Goal: Task Accomplishment & Management: Use online tool/utility

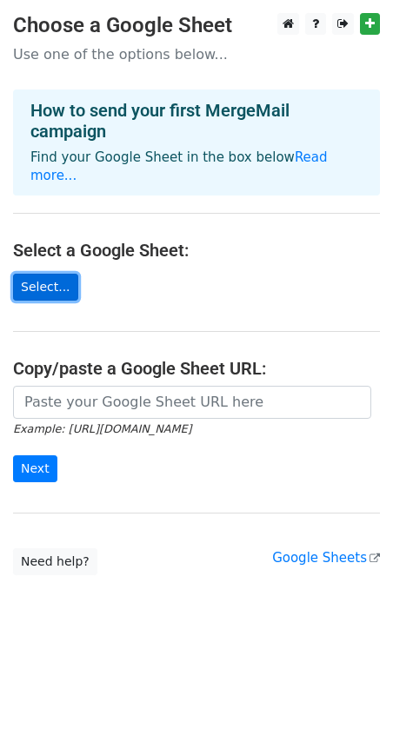
click at [55, 274] on link "Select..." at bounding box center [45, 287] width 65 height 27
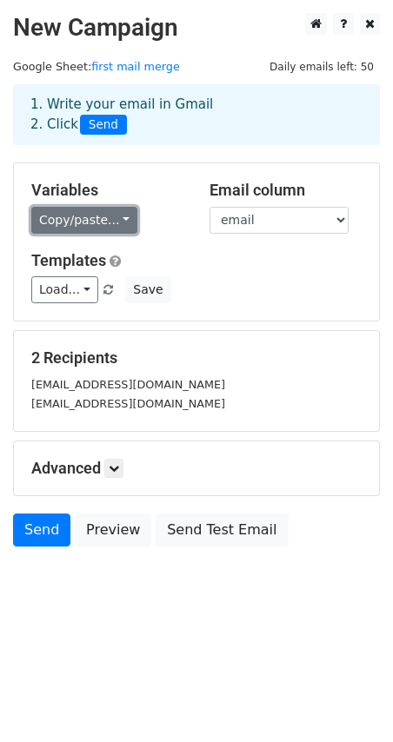
click at [92, 221] on link "Copy/paste..." at bounding box center [84, 220] width 106 height 27
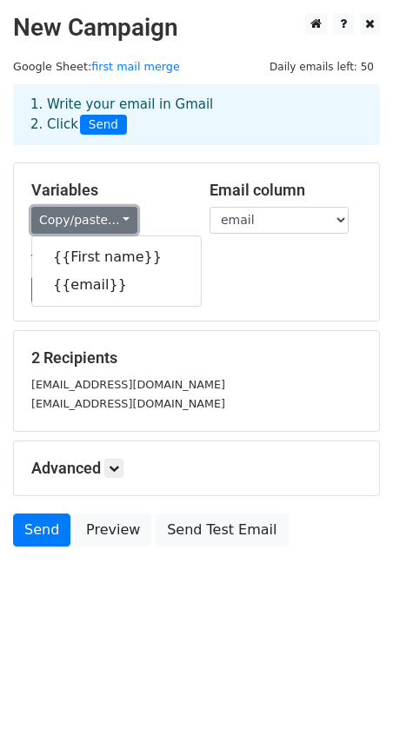
click at [94, 221] on link "Copy/paste..." at bounding box center [84, 220] width 106 height 27
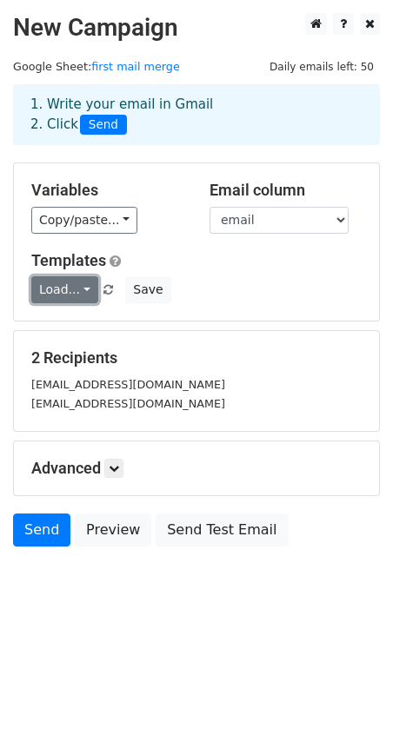
click at [44, 287] on link "Load..." at bounding box center [64, 289] width 67 height 27
click at [62, 289] on link "Load..." at bounding box center [64, 289] width 67 height 27
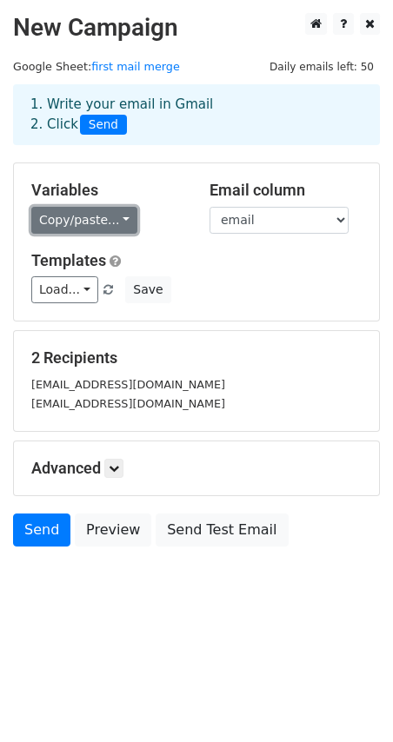
click at [79, 228] on link "Copy/paste..." at bounding box center [84, 220] width 106 height 27
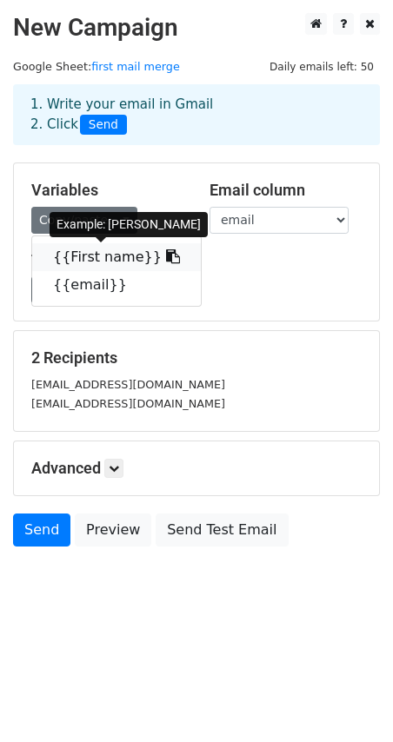
click at [91, 254] on link "{{First name}}" at bounding box center [116, 257] width 168 height 28
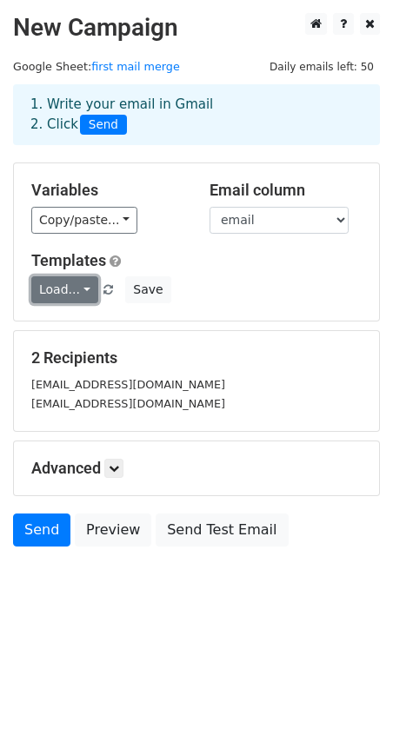
click at [60, 293] on link "Load..." at bounding box center [64, 289] width 67 height 27
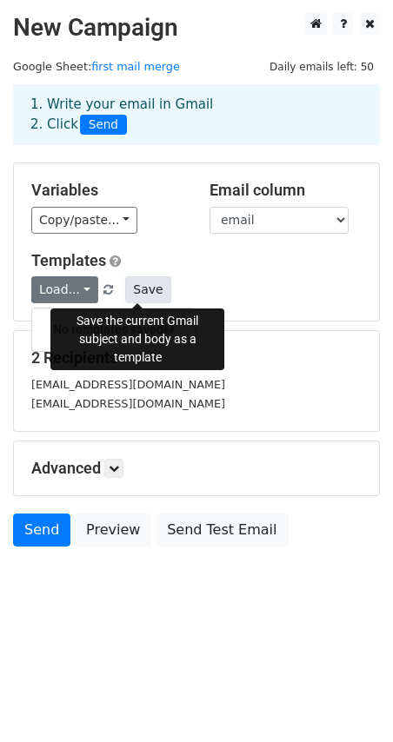
click at [134, 288] on button "Save" at bounding box center [147, 289] width 45 height 27
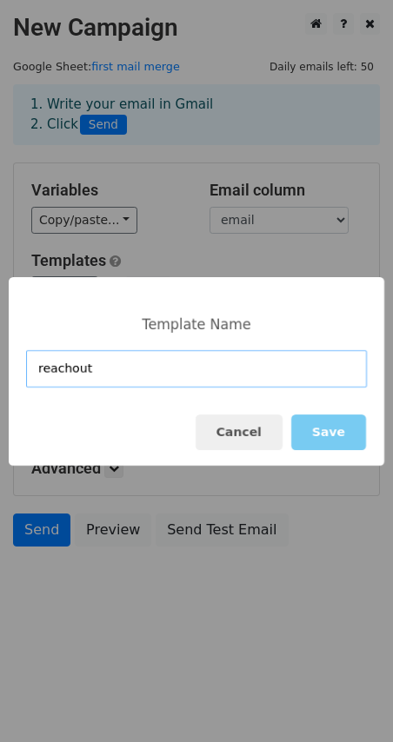
type input "reachout"
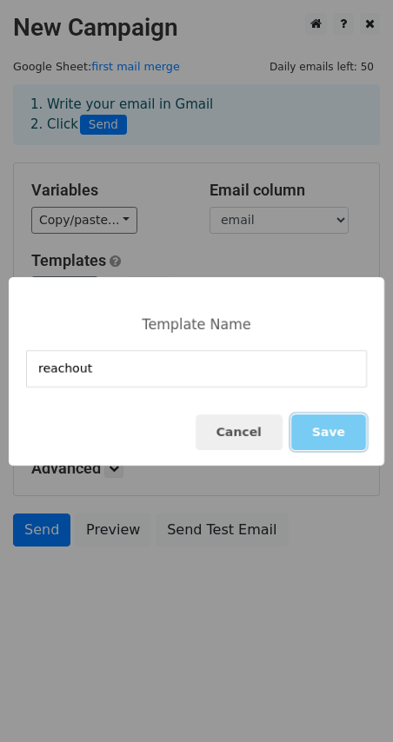
click at [335, 432] on button "Save" at bounding box center [328, 432] width 75 height 36
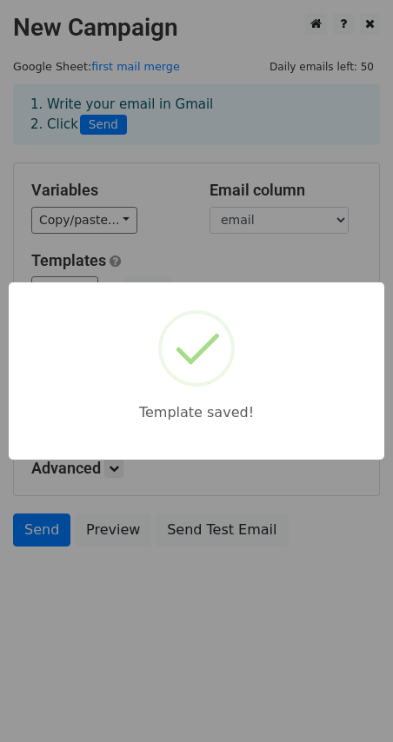
click at [204, 254] on h5 "Templates" at bounding box center [196, 260] width 330 height 19
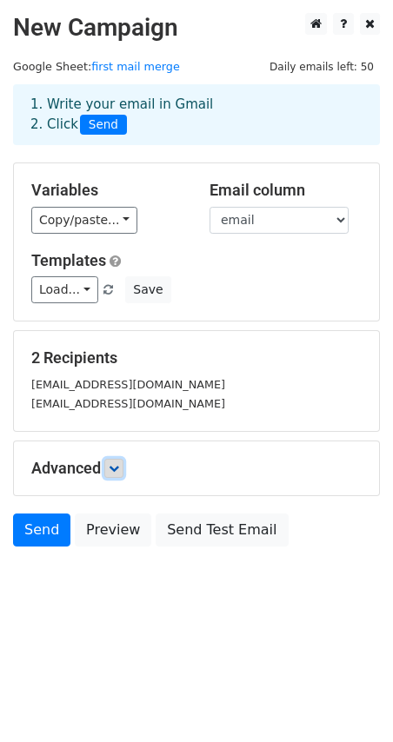
click at [117, 475] on link at bounding box center [113, 467] width 19 height 19
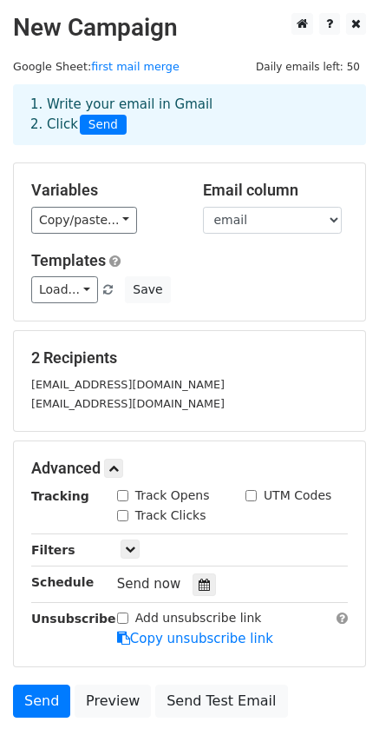
click at [124, 497] on input "Track Opens" at bounding box center [122, 495] width 11 height 11
checkbox input "true"
click at [125, 520] on div "Track Clicks" at bounding box center [161, 515] width 89 height 18
click at [123, 514] on input "Track Clicks" at bounding box center [122, 515] width 11 height 11
checkbox input "true"
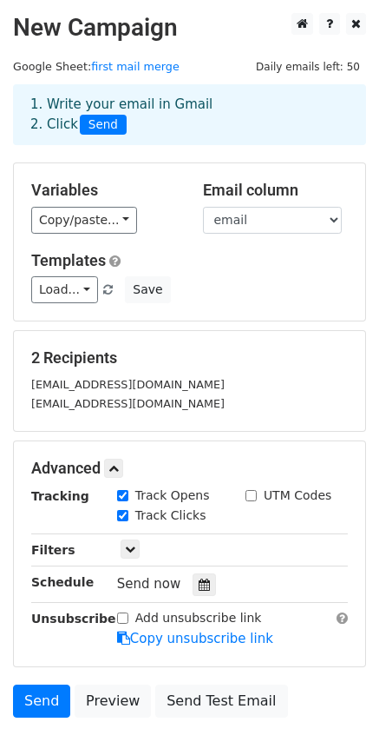
click at [122, 620] on input "Add unsubscribe link" at bounding box center [122, 617] width 11 height 11
checkbox input "false"
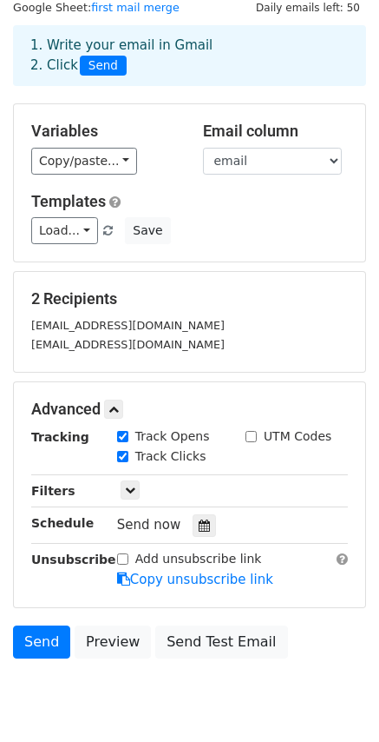
scroll to position [122, 0]
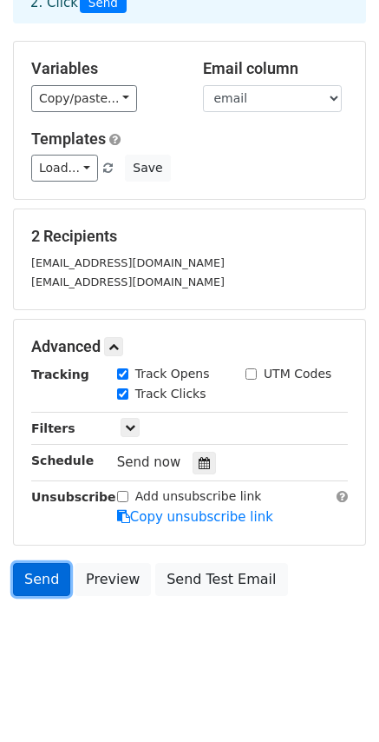
click at [34, 570] on link "Send" at bounding box center [41, 579] width 57 height 33
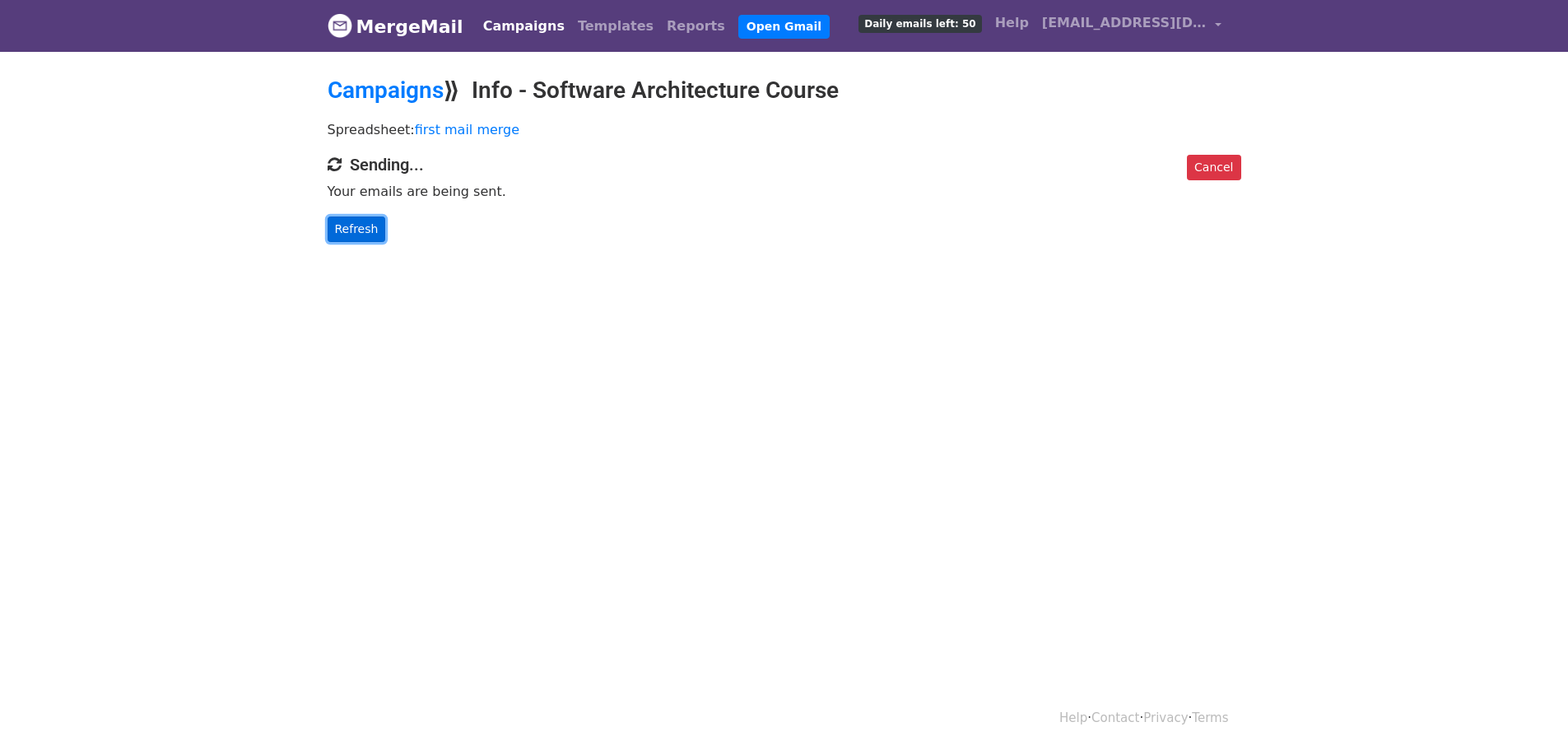
click at [374, 221] on link "Refresh" at bounding box center [357, 229] width 59 height 26
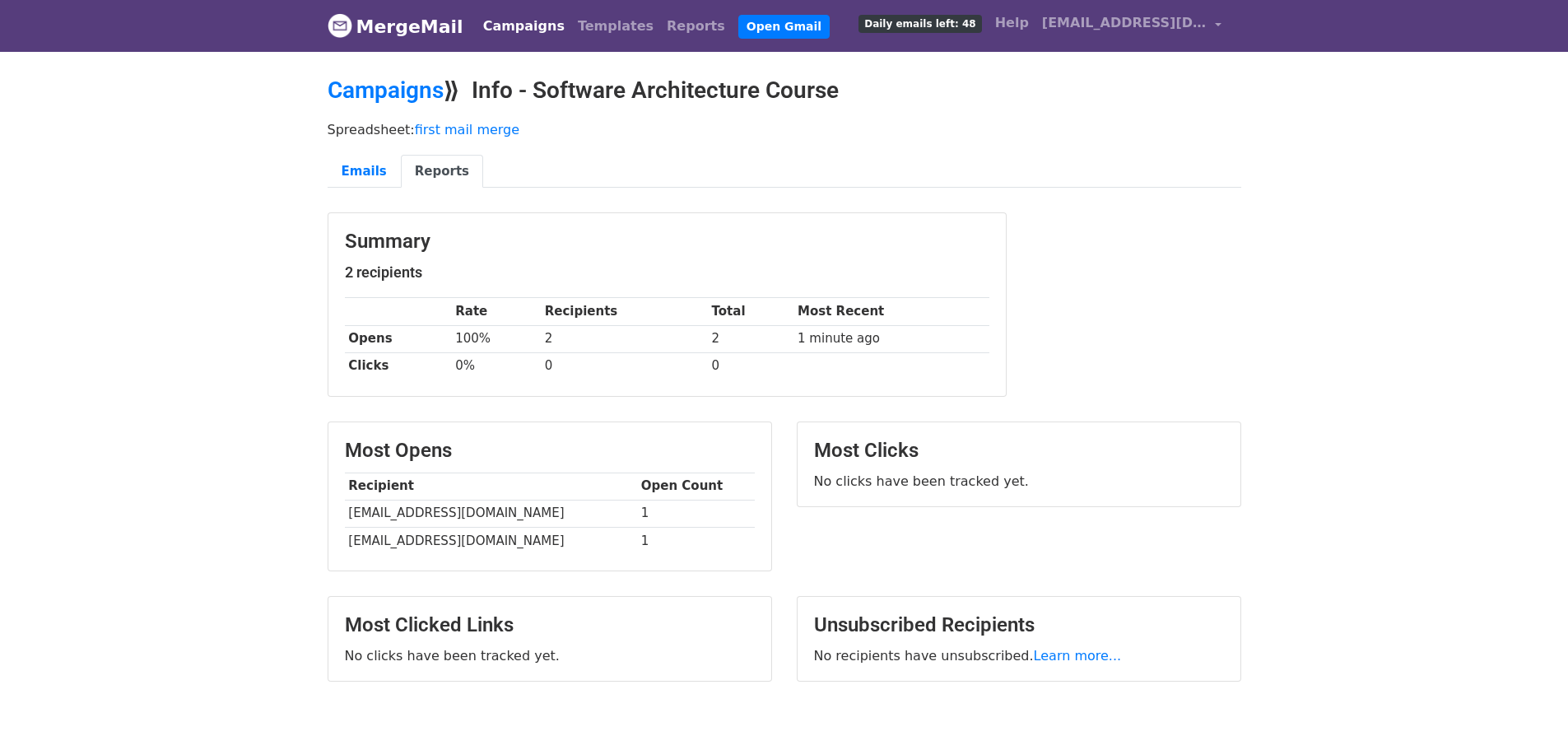
click at [715, 422] on div "Most Opens Recipient Open Count antony.rahman.180@gmail.com 1 the.antz@gmail.co…" at bounding box center [550, 497] width 445 height 150
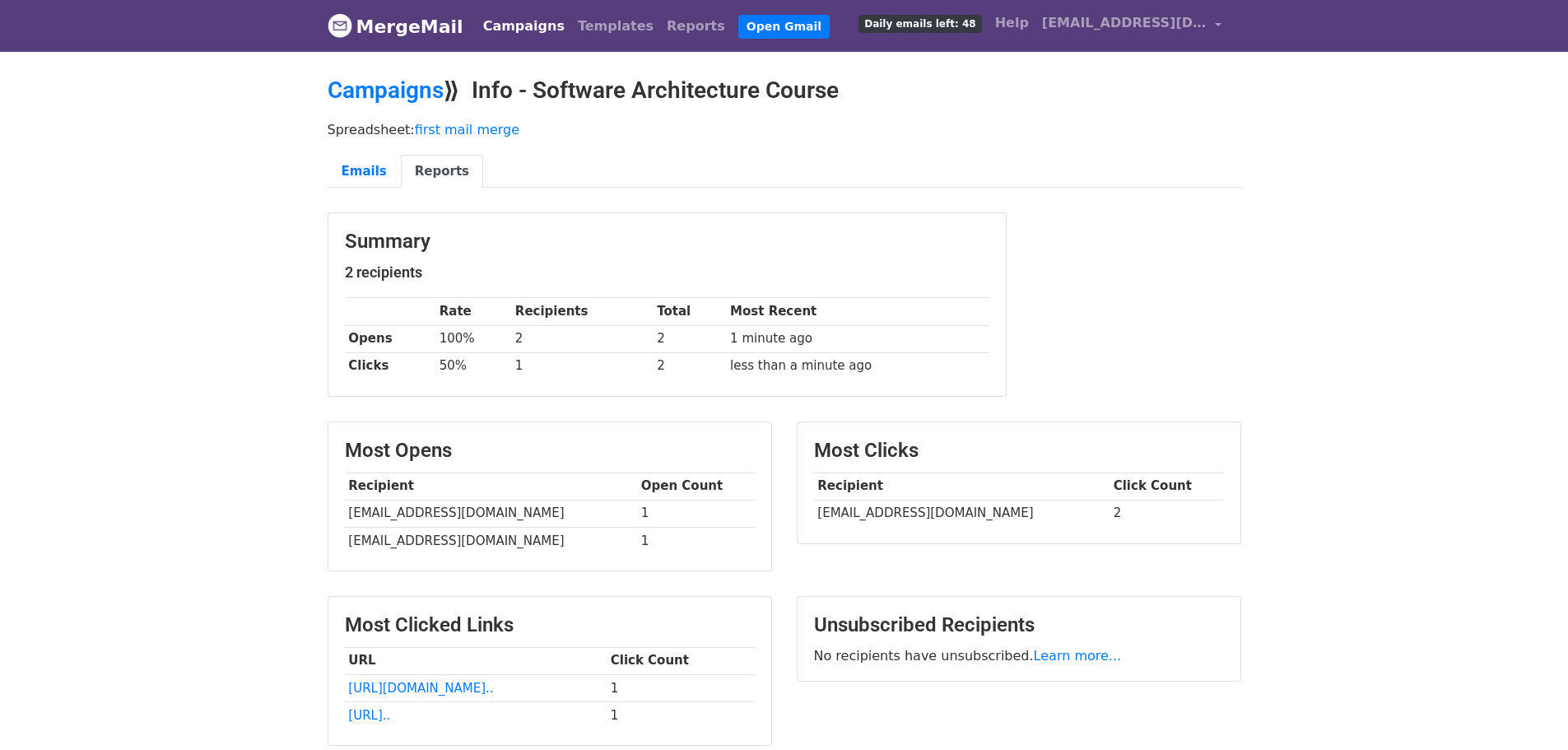
click at [662, 374] on td "2" at bounding box center [689, 366] width 73 height 27
